Goal: Information Seeking & Learning: Learn about a topic

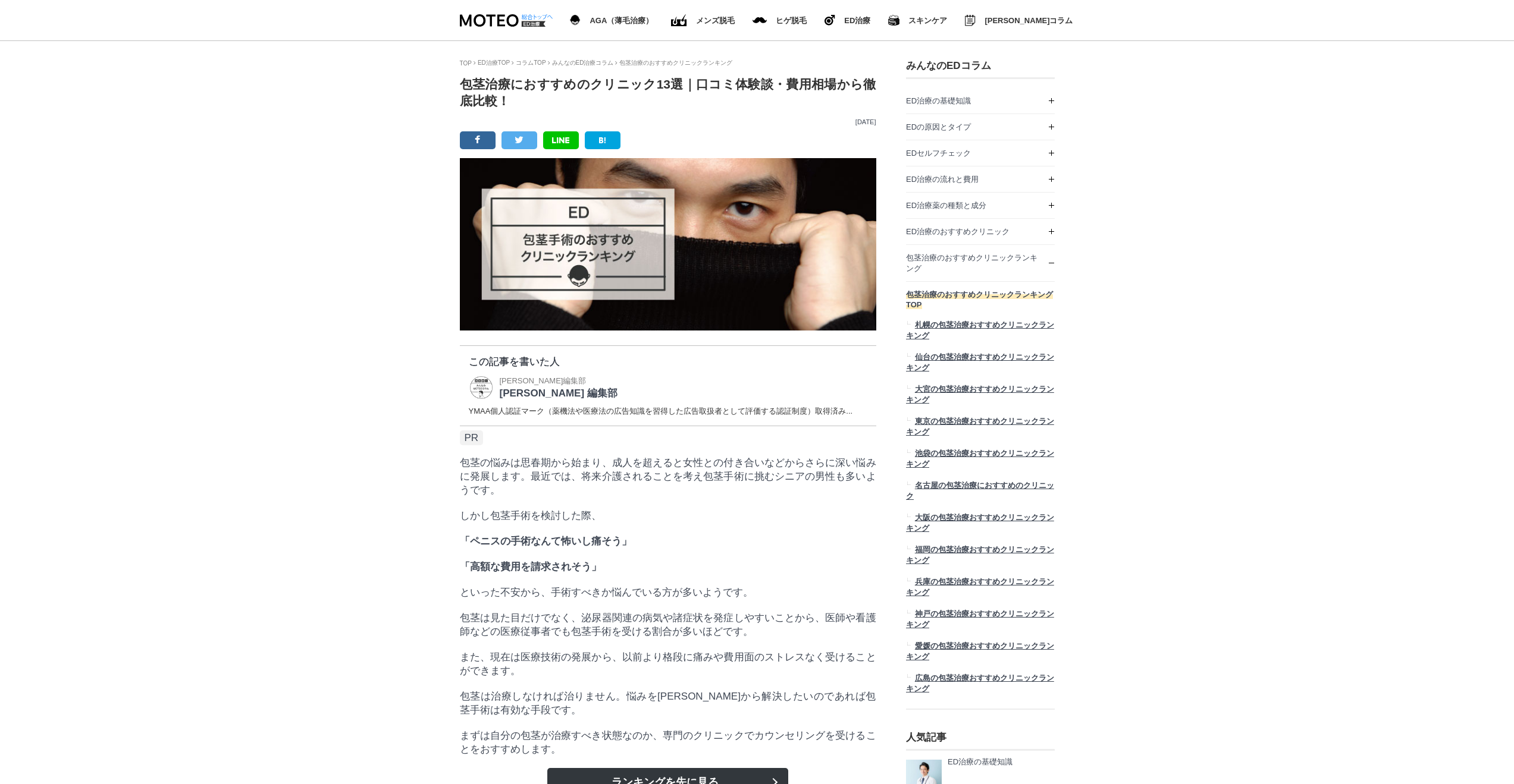
scroll to position [39664, 595]
drag, startPoint x: 460, startPoint y: 86, endPoint x: 646, endPoint y: 82, distance: 186.0
click at [646, 82] on h1 "包茎治療におすすめのクリニック13選｜口コミ体験談・費用相場から徹底比較！" at bounding box center [668, 92] width 417 height 33
copy h1 "包茎治療におすすめのクリニック"
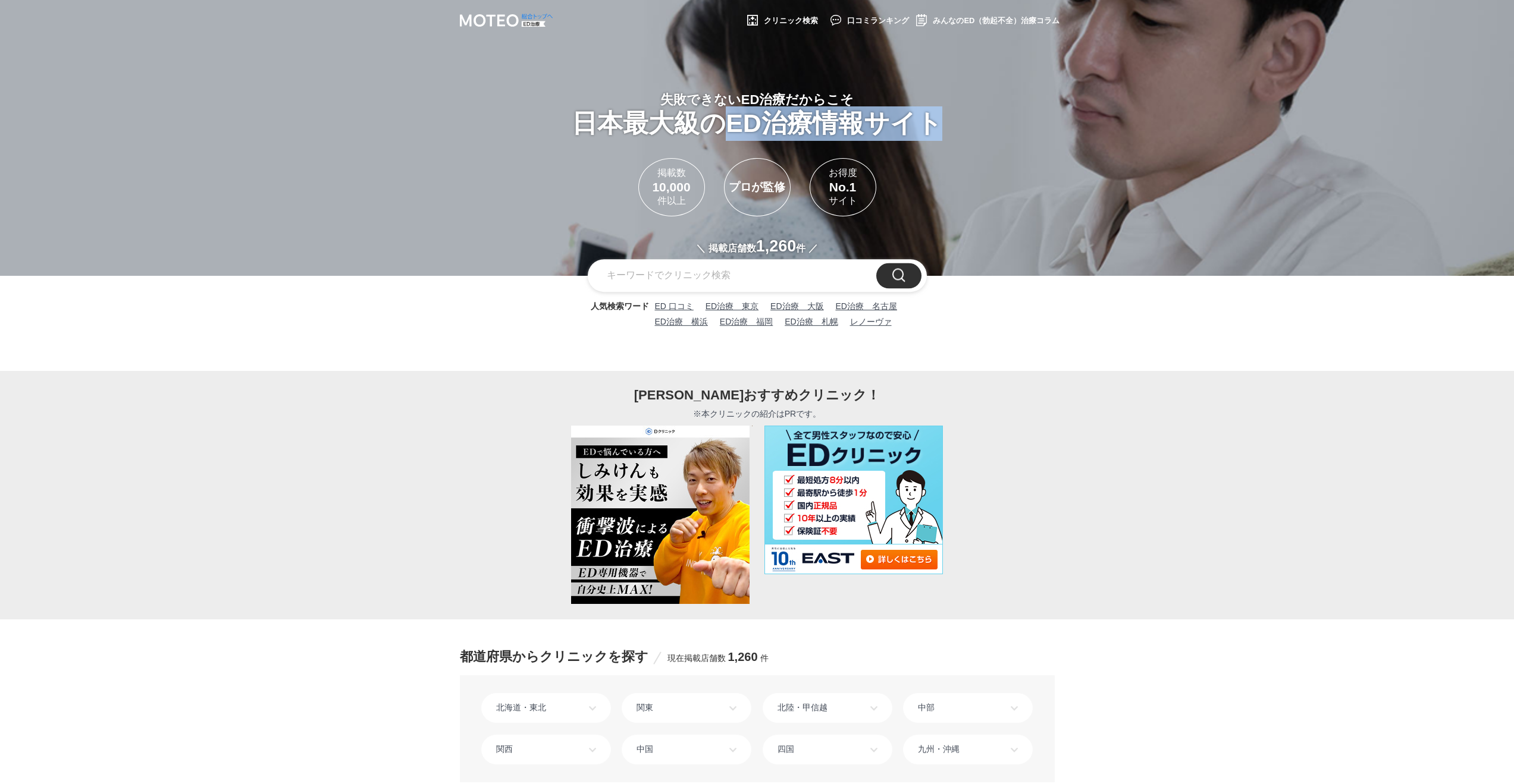
drag, startPoint x: 724, startPoint y: 127, endPoint x: 940, endPoint y: 121, distance: 216.1
click at [940, 121] on h1 "失敗できないED治療だからこそ 日本最大級の ED治療情報サイト" at bounding box center [757, 116] width 1514 height 50
copy h1 "ED治療情報サイト"
